Goal: Information Seeking & Learning: Learn about a topic

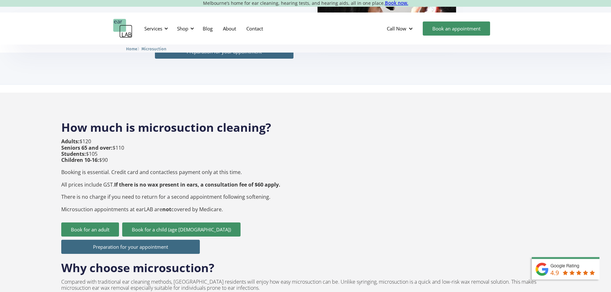
scroll to position [192, 0]
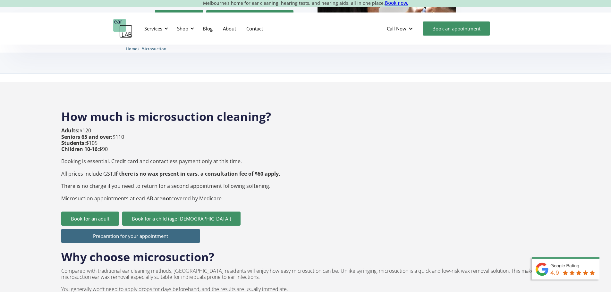
click at [185, 167] on p "Adults: $120 Seniors 65 and over: $110 Students: $105 Children 10-16: $90 Booki…" at bounding box center [170, 165] width 219 height 74
click at [187, 170] on strong "If there is no wax present in ears, a consultation fee of $60 apply." at bounding box center [197, 173] width 166 height 7
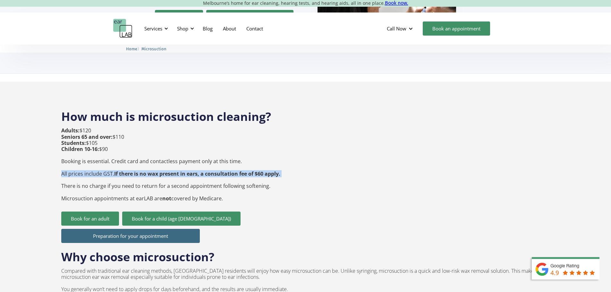
click at [187, 170] on strong "If there is no wax present in ears, a consultation fee of $60 apply." at bounding box center [197, 173] width 166 height 7
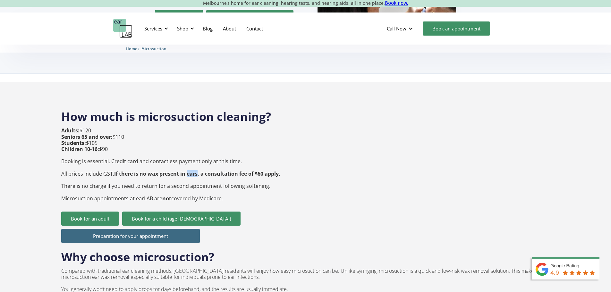
click at [187, 170] on strong "If there is no wax present in ears, a consultation fee of $60 apply." at bounding box center [197, 173] width 166 height 7
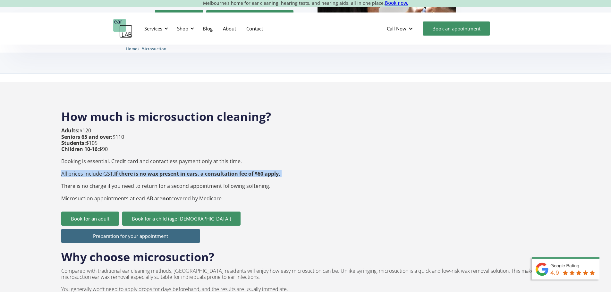
click at [187, 170] on strong "If there is no wax present in ears, a consultation fee of $60 apply." at bounding box center [197, 173] width 166 height 7
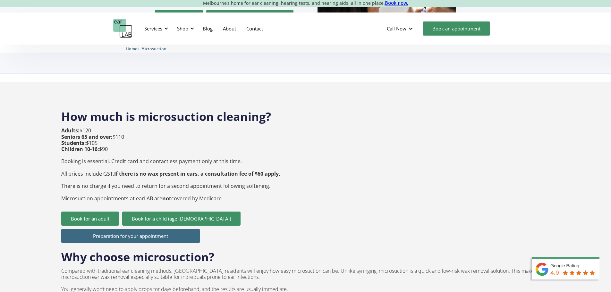
click at [290, 184] on div "How much is microsuction cleaning? Adults: $120 Seniors 65 and over: $110 Stude…" at bounding box center [305, 273] width 489 height 340
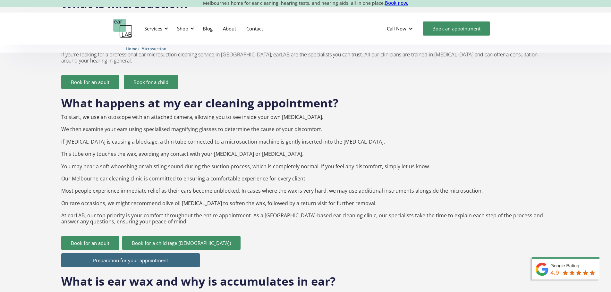
scroll to position [577, 0]
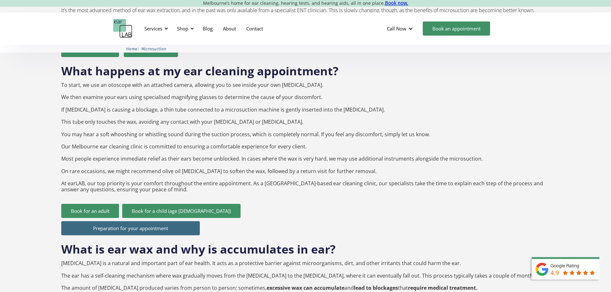
click at [124, 126] on p "To start, we use an otoscope with an attached camera, allowing you to see insid…" at bounding box center [305, 137] width 489 height 111
click at [124, 119] on p "To start, we use an otoscope with an attached camera, allowing you to see insid…" at bounding box center [305, 137] width 489 height 111
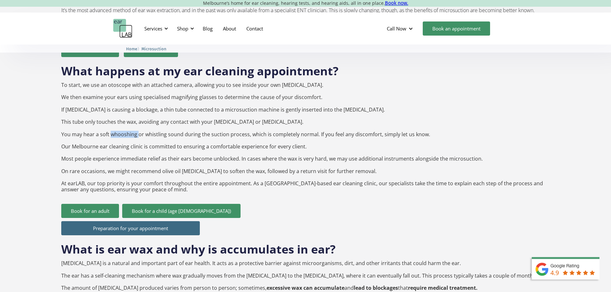
click at [124, 119] on p "To start, we use an otoscope with an attached camera, allowing you to see insid…" at bounding box center [305, 137] width 489 height 111
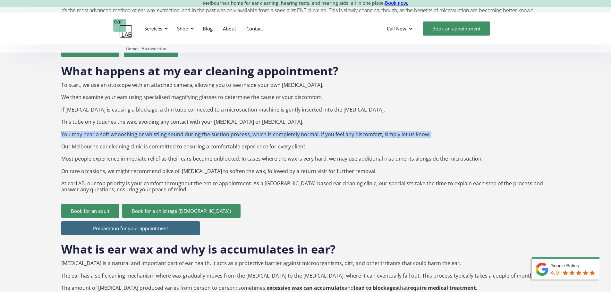
click at [124, 119] on p "To start, we use an otoscope with an attached camera, allowing you to see insid…" at bounding box center [305, 137] width 489 height 111
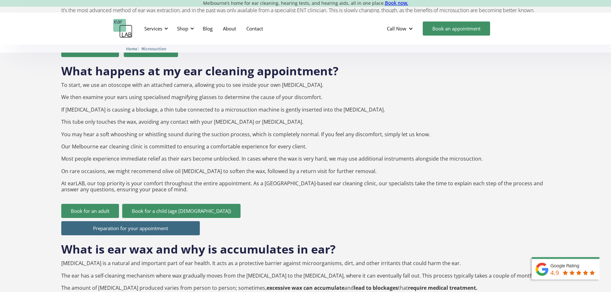
click at [174, 136] on p "To start, we use an otoscope with an attached camera, allowing you to see insid…" at bounding box center [305, 137] width 489 height 111
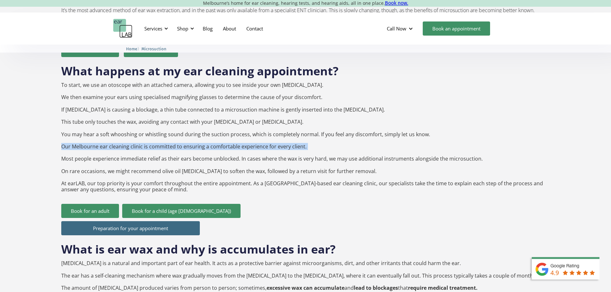
click at [174, 136] on p "To start, we use an otoscope with an attached camera, allowing you to see insid…" at bounding box center [305, 137] width 489 height 111
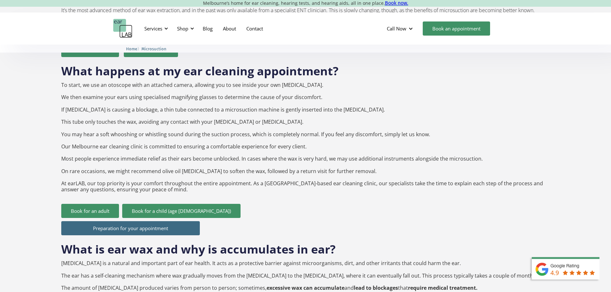
click at [155, 116] on p "To start, we use an otoscope with an attached camera, allowing you to see insid…" at bounding box center [305, 137] width 489 height 111
click at [153, 124] on p "To start, we use an otoscope with an attached camera, allowing you to see insid…" at bounding box center [305, 137] width 489 height 111
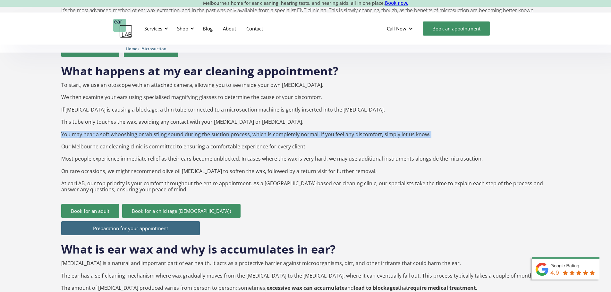
click at [153, 124] on p "To start, we use an otoscope with an attached camera, allowing you to see insid…" at bounding box center [305, 137] width 489 height 111
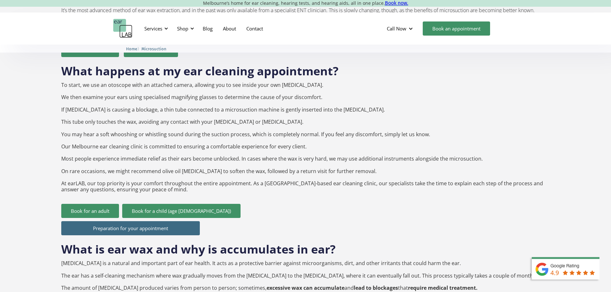
click at [167, 138] on p "To start, we use an otoscope with an attached camera, allowing you to see insid…" at bounding box center [305, 137] width 489 height 111
click at [144, 158] on p "To start, we use an otoscope with an attached camera, allowing you to see insid…" at bounding box center [305, 137] width 489 height 111
click at [148, 136] on p "To start, we use an otoscope with an attached camera, allowing you to see insid…" at bounding box center [305, 137] width 489 height 111
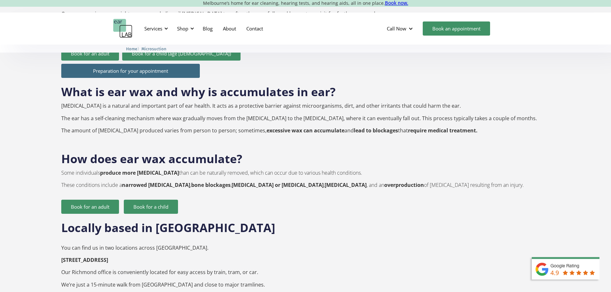
scroll to position [673, 0]
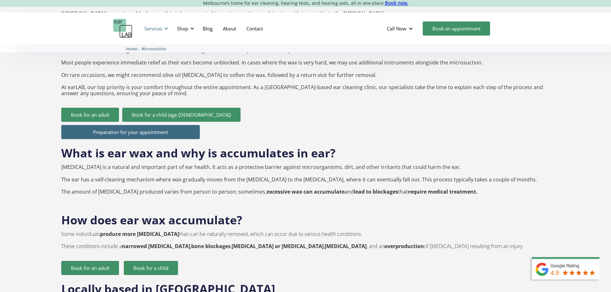
click at [170, 25] on div "Services" at bounding box center [154, 28] width 29 height 19
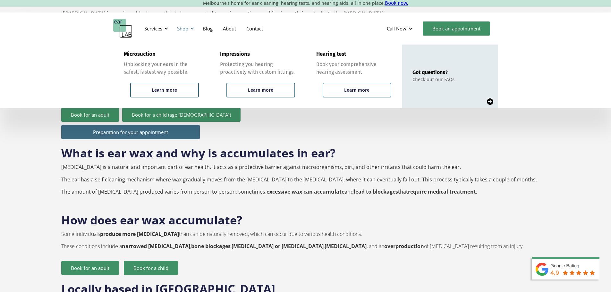
click at [192, 29] on div at bounding box center [192, 28] width 4 height 4
